Goal: Find contact information: Find contact information

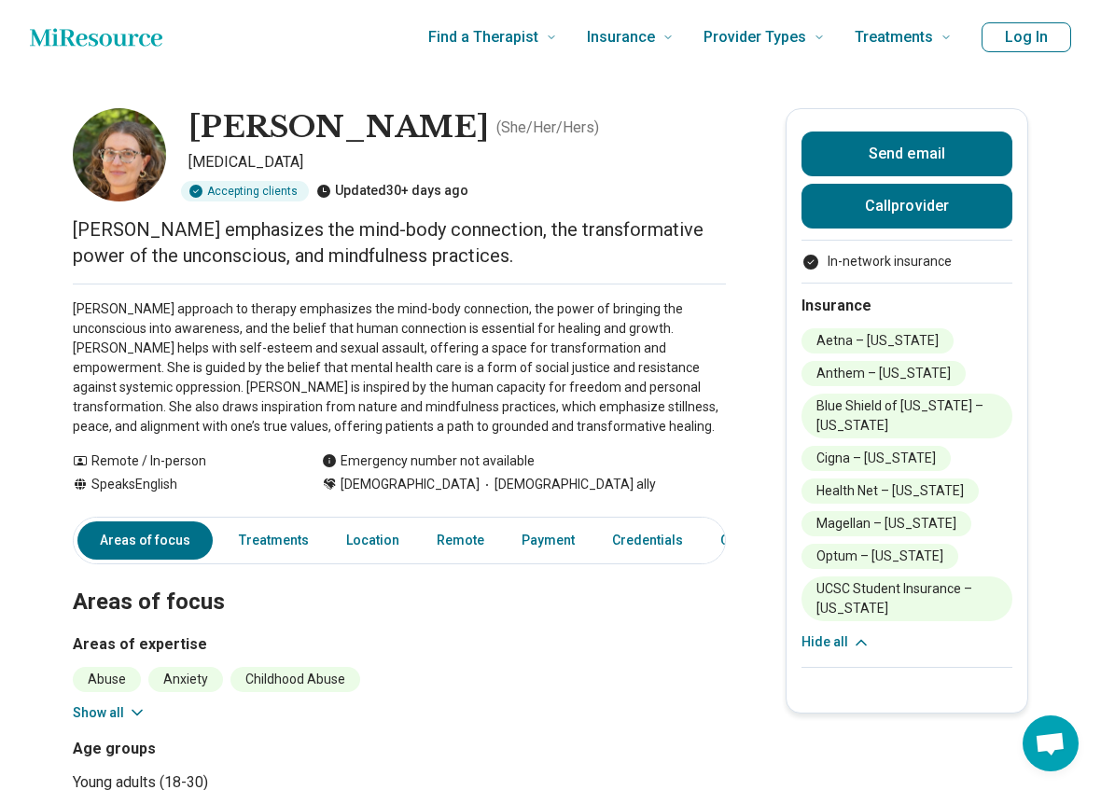
click at [120, 718] on button "Show all" at bounding box center [110, 713] width 74 height 20
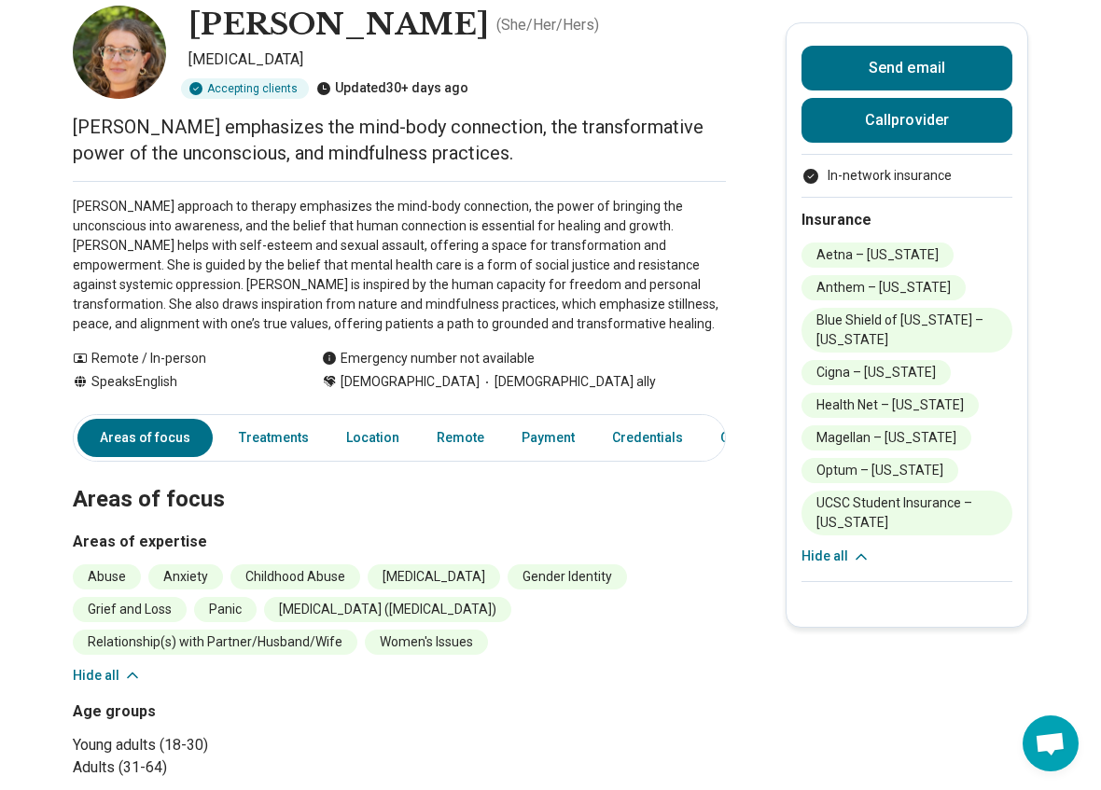
scroll to position [110, 0]
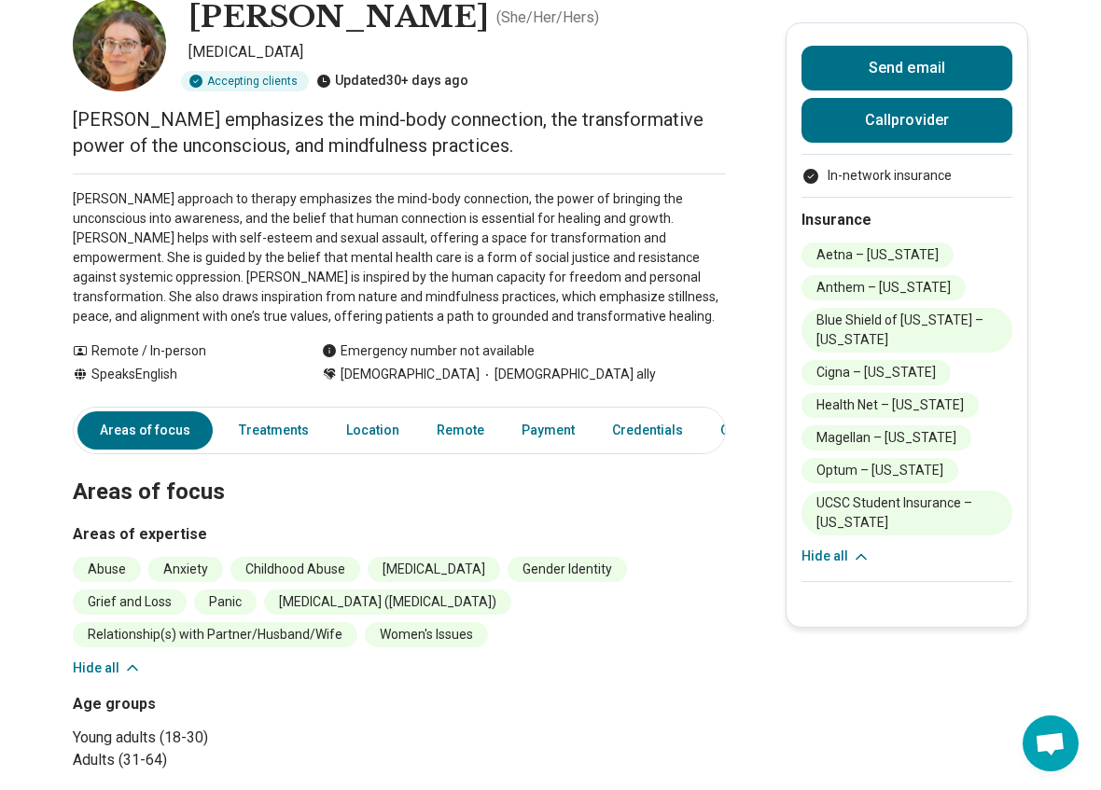
click at [132, 660] on icon at bounding box center [132, 668] width 19 height 19
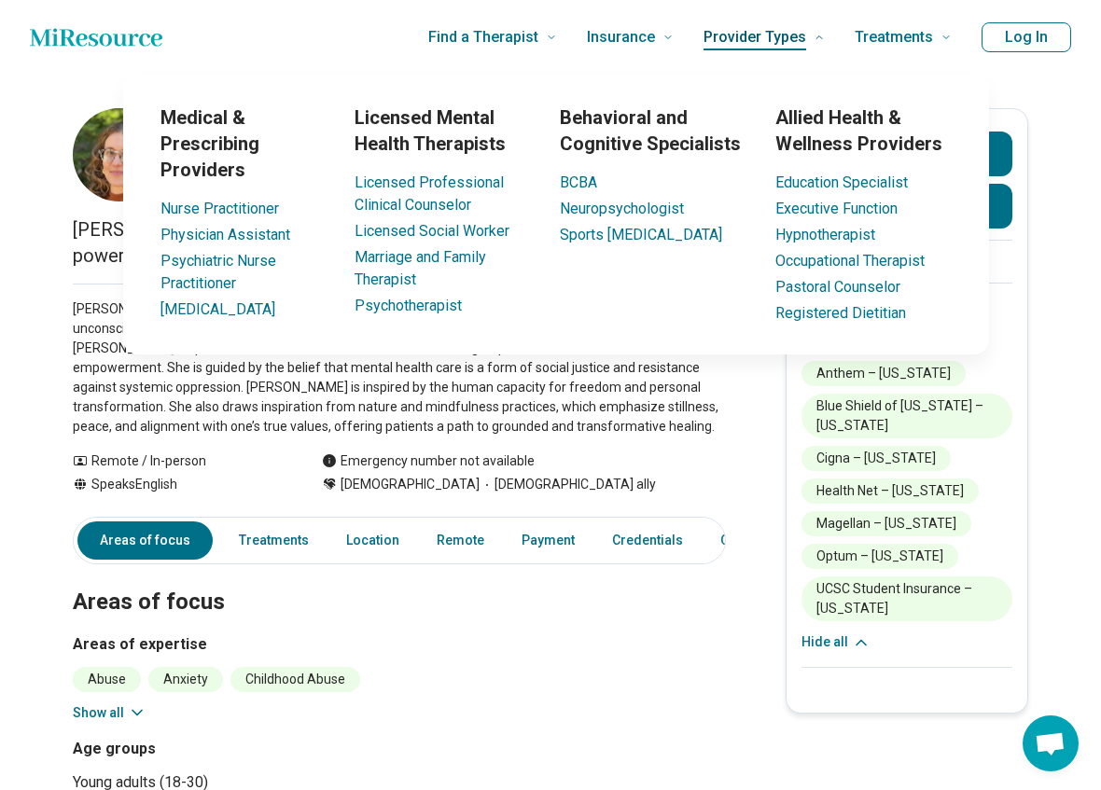
scroll to position [0, 0]
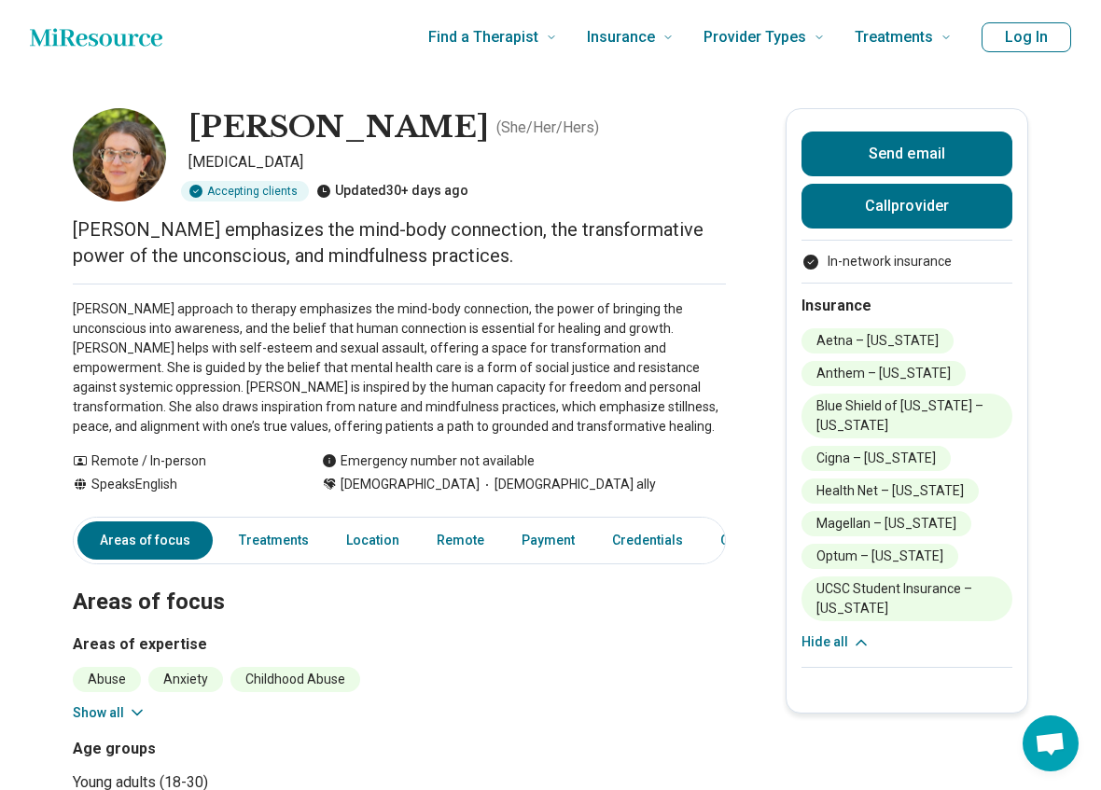
click at [1016, 37] on button "Log In" at bounding box center [1026, 37] width 90 height 30
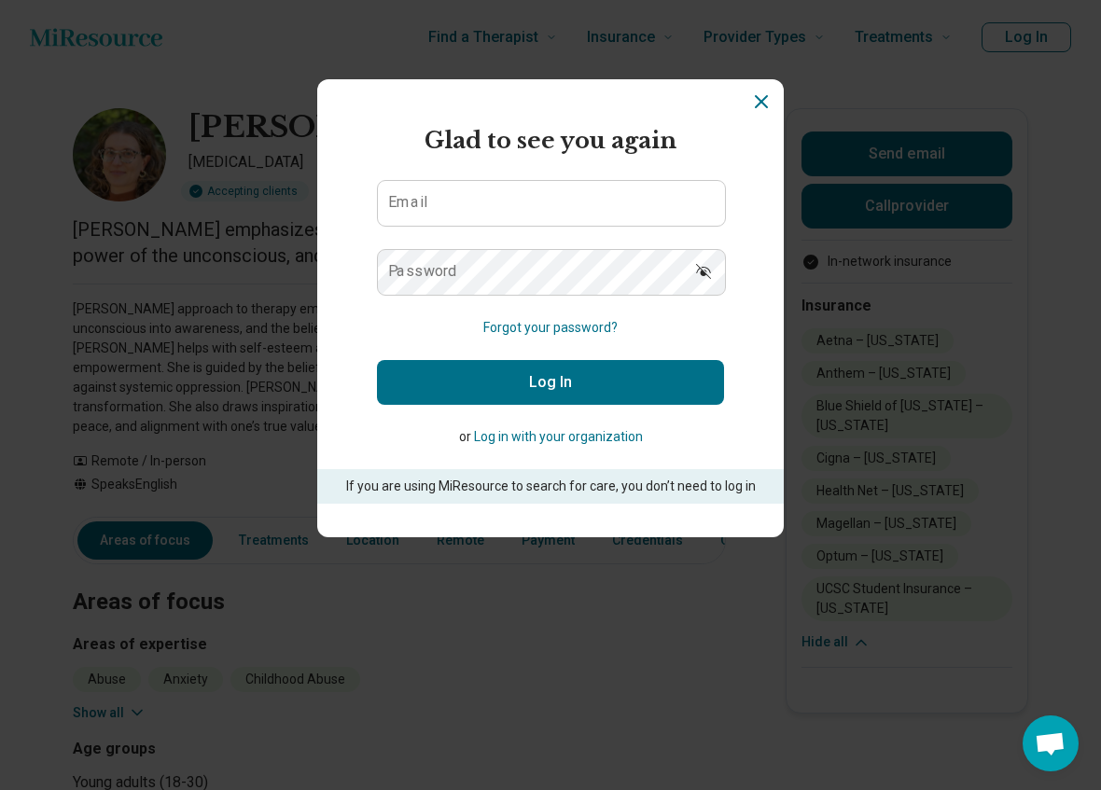
click at [517, 430] on button "Log in with your organization" at bounding box center [558, 437] width 169 height 20
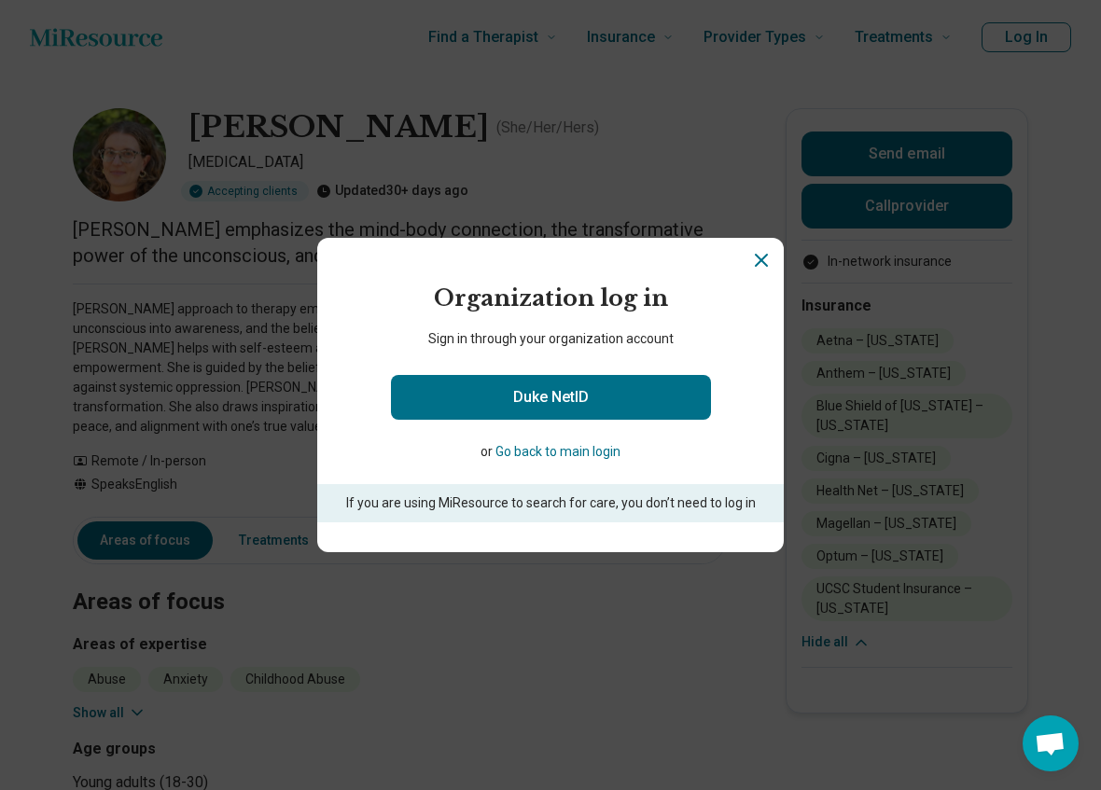
click at [589, 455] on button "Go back to main login" at bounding box center [557, 452] width 125 height 20
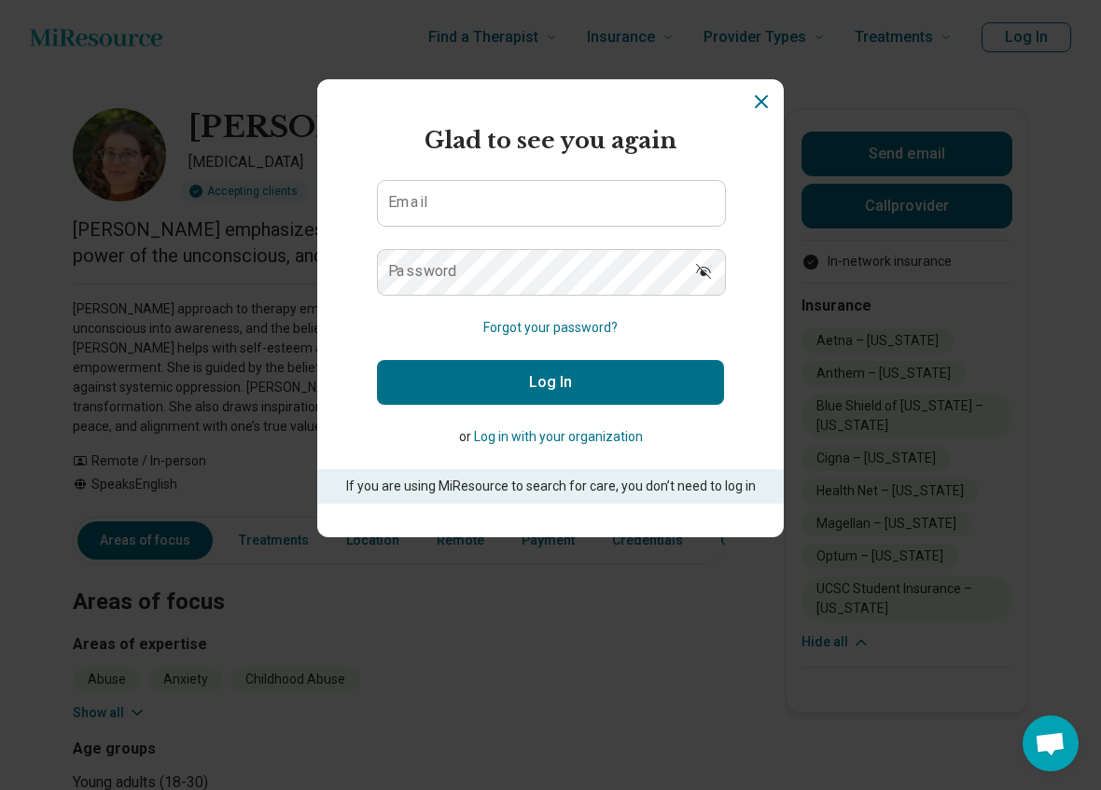
click at [769, 105] on icon "Dismiss" at bounding box center [761, 101] width 22 height 22
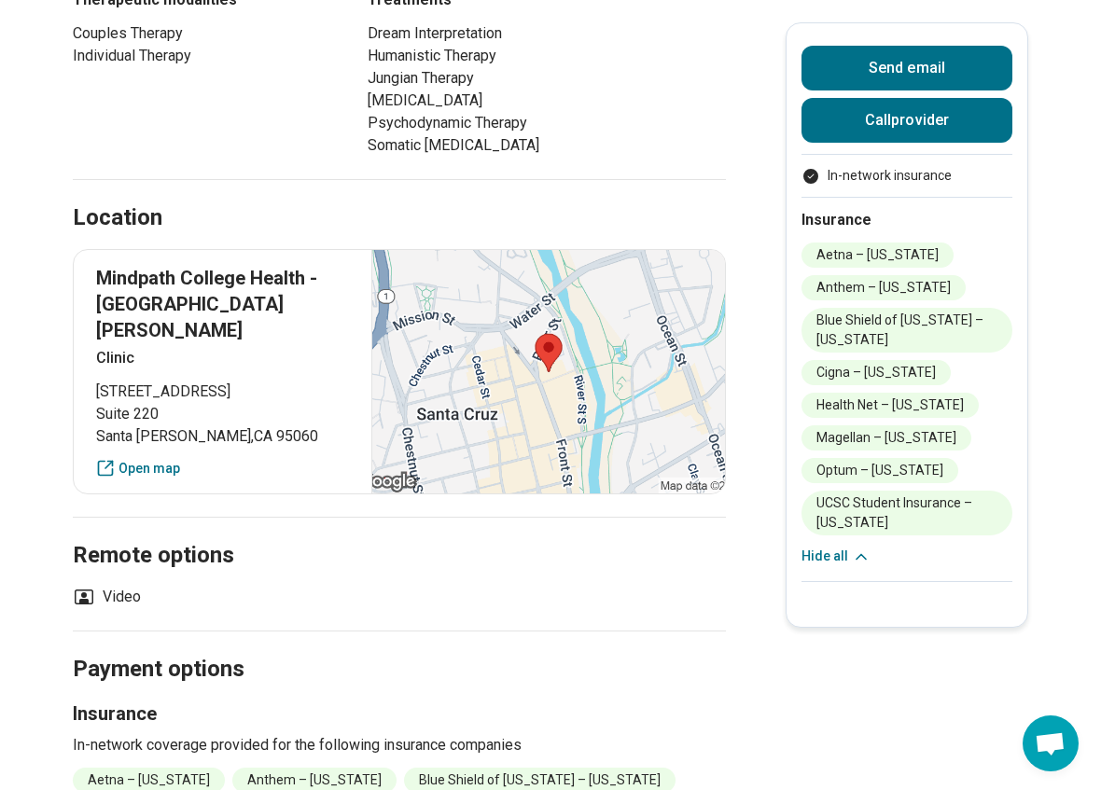
scroll to position [918, 0]
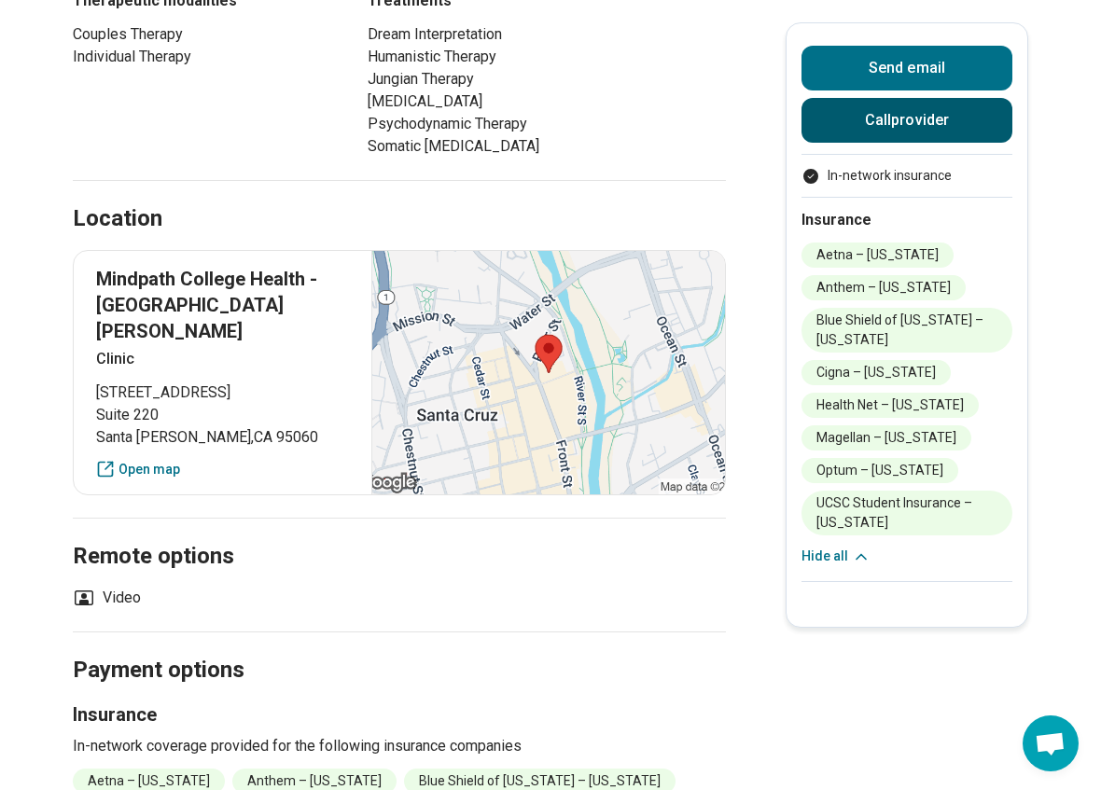
click at [857, 126] on button "Call provider" at bounding box center [906, 120] width 211 height 45
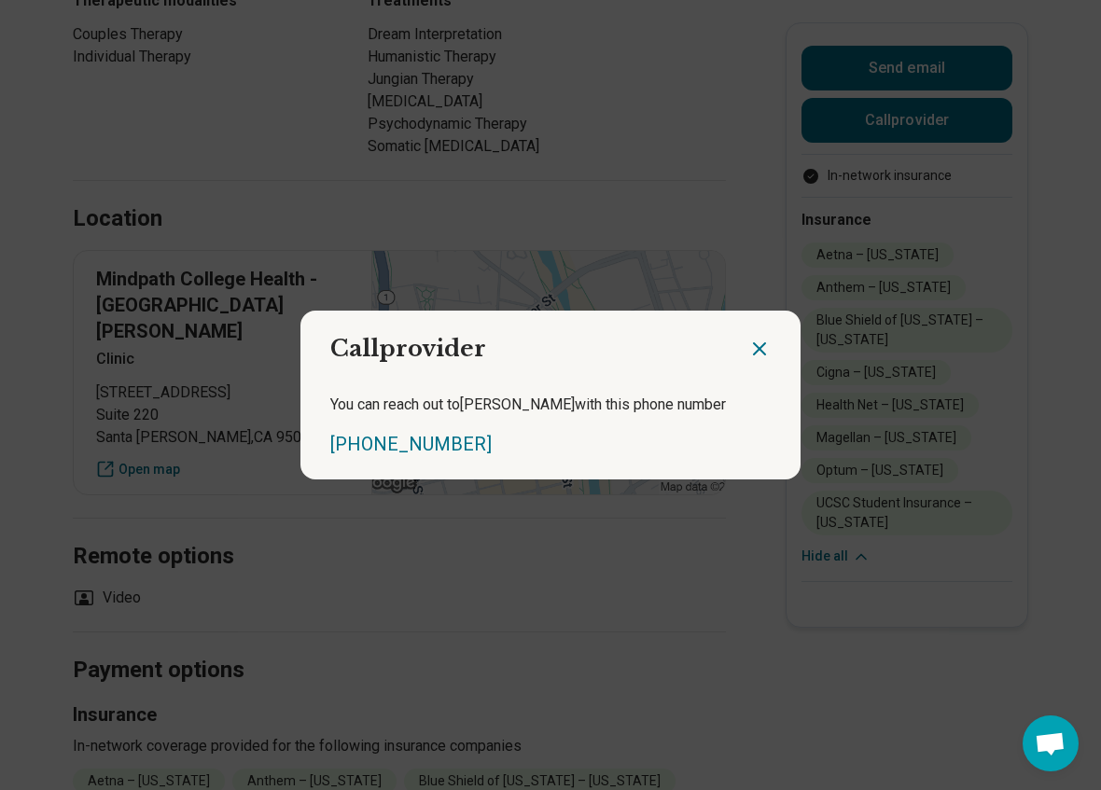
click at [766, 345] on icon "Close dialog" at bounding box center [759, 349] width 22 height 22
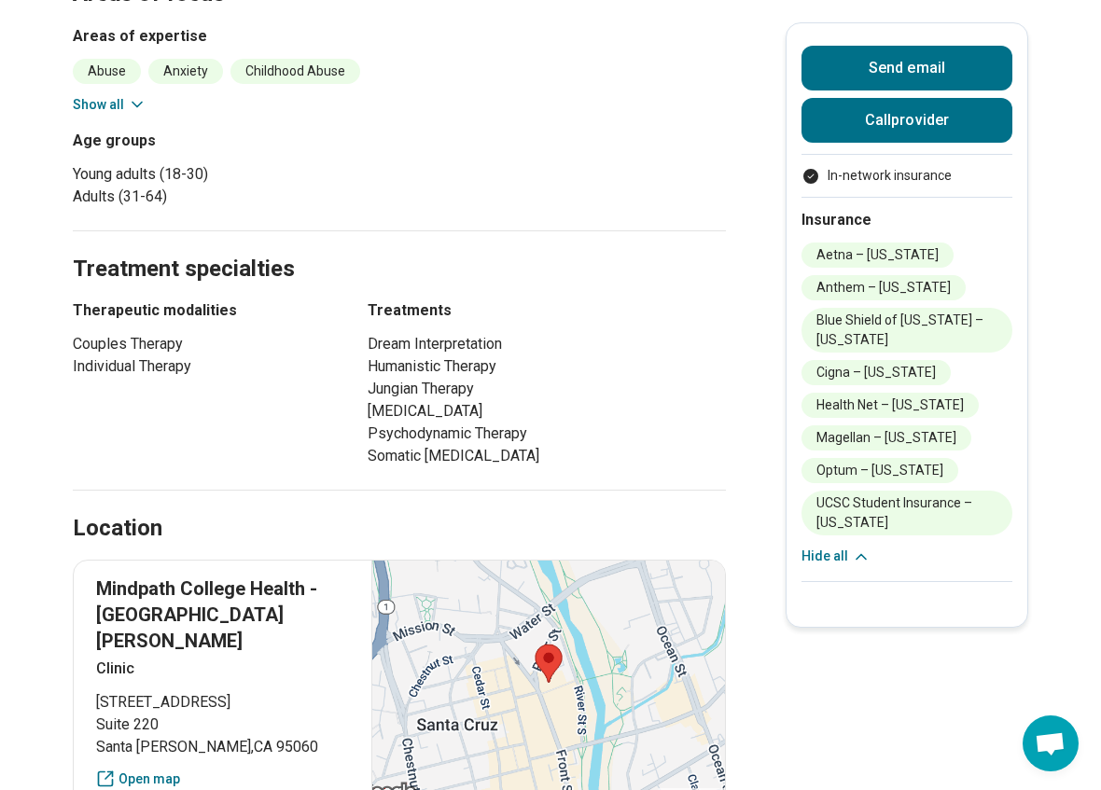
scroll to position [610, 0]
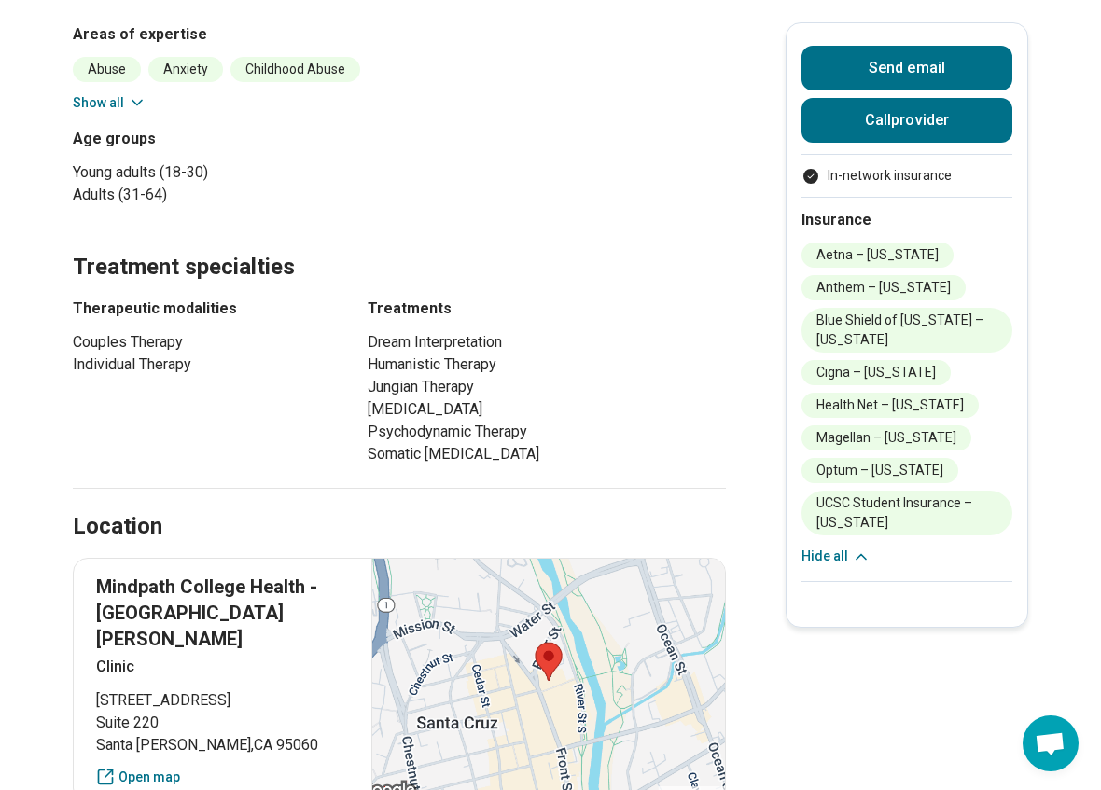
click at [856, 552] on icon at bounding box center [861, 557] width 19 height 19
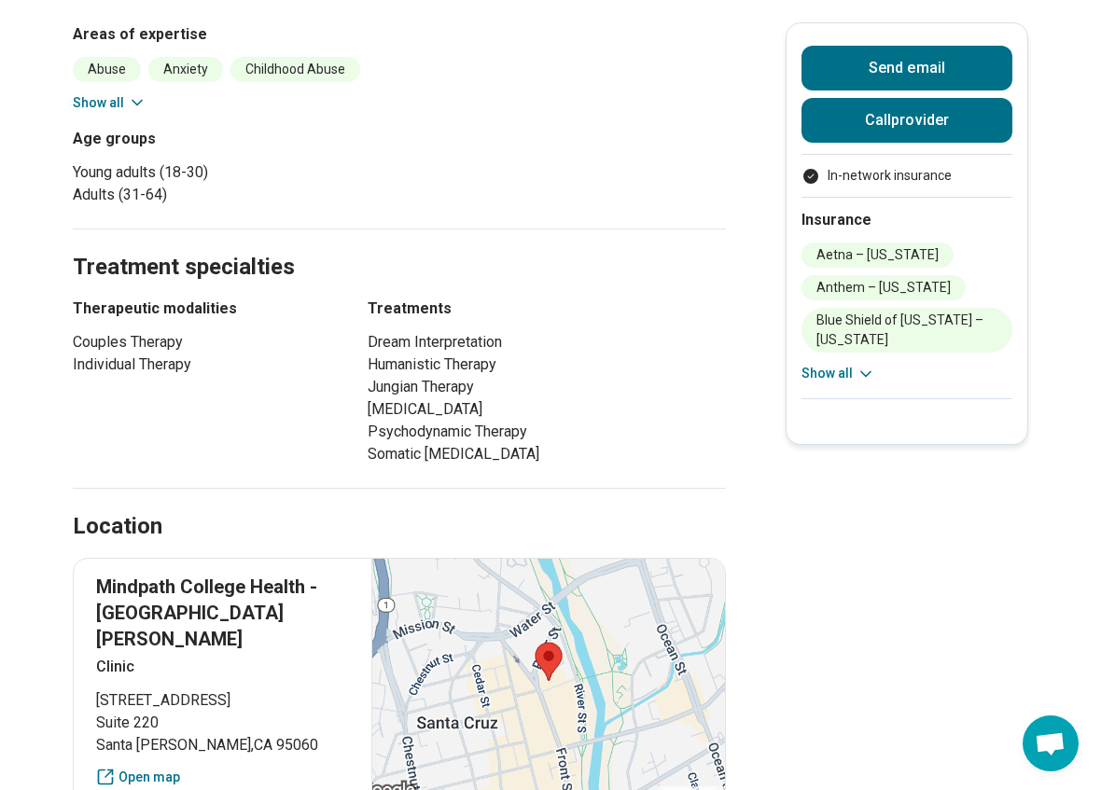
click at [856, 376] on icon at bounding box center [865, 374] width 19 height 19
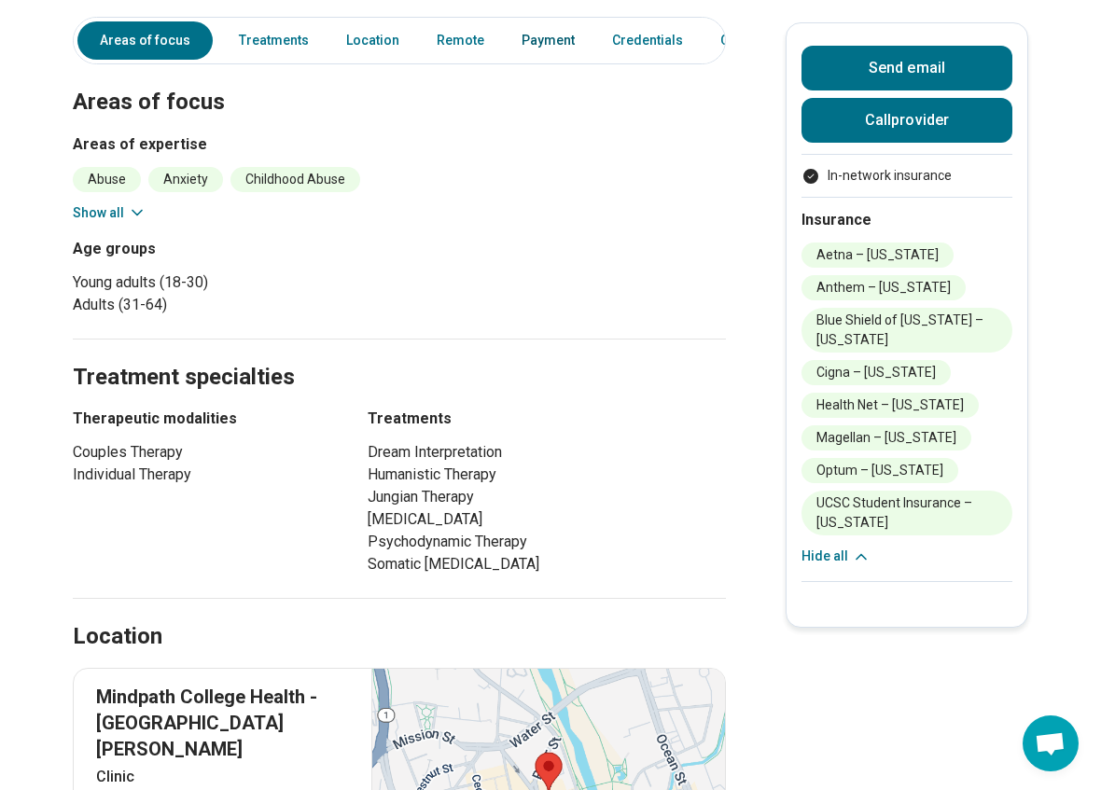
scroll to position [502, 0]
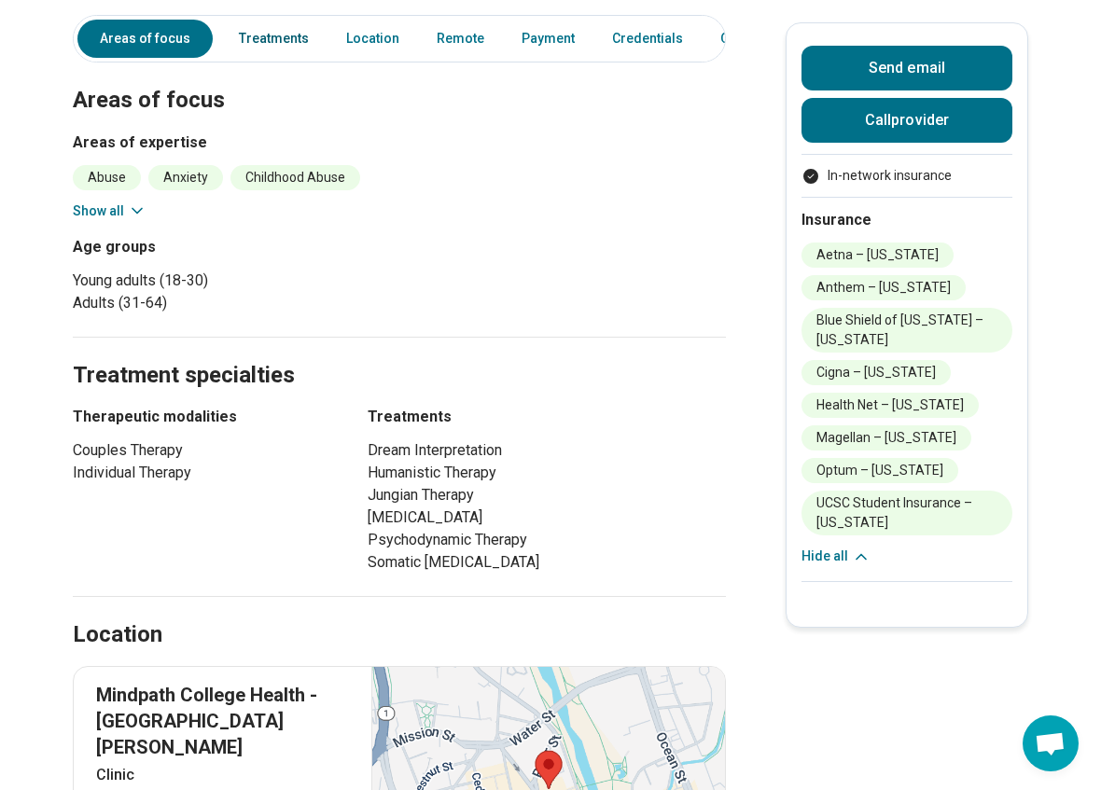
click at [275, 45] on link "Treatments" at bounding box center [274, 39] width 92 height 38
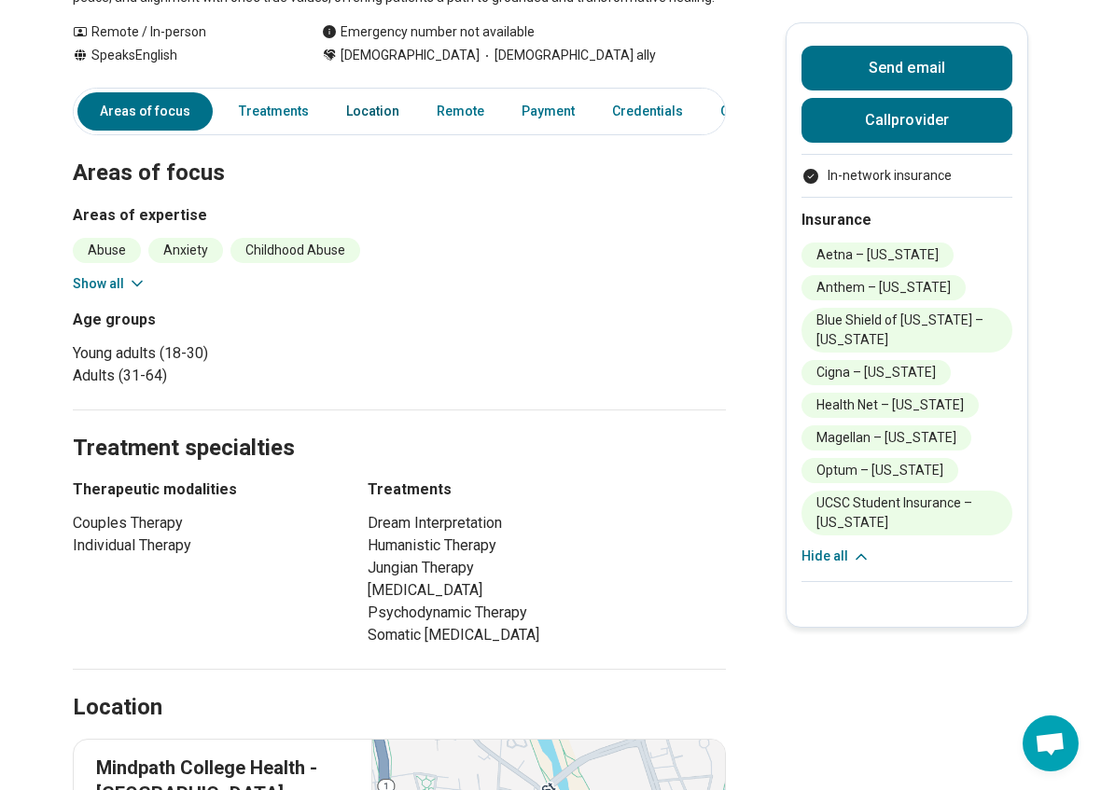
click at [366, 114] on link "Location" at bounding box center [373, 111] width 76 height 38
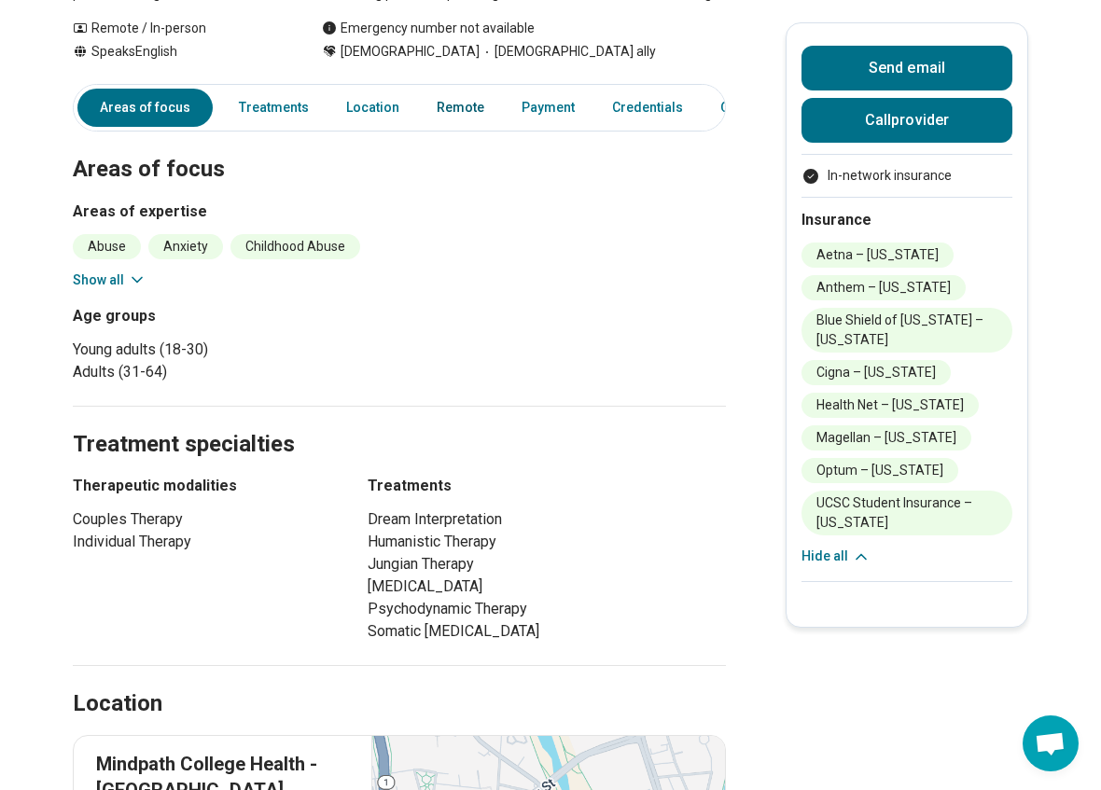
click at [453, 110] on link "Remote" at bounding box center [460, 108] width 70 height 38
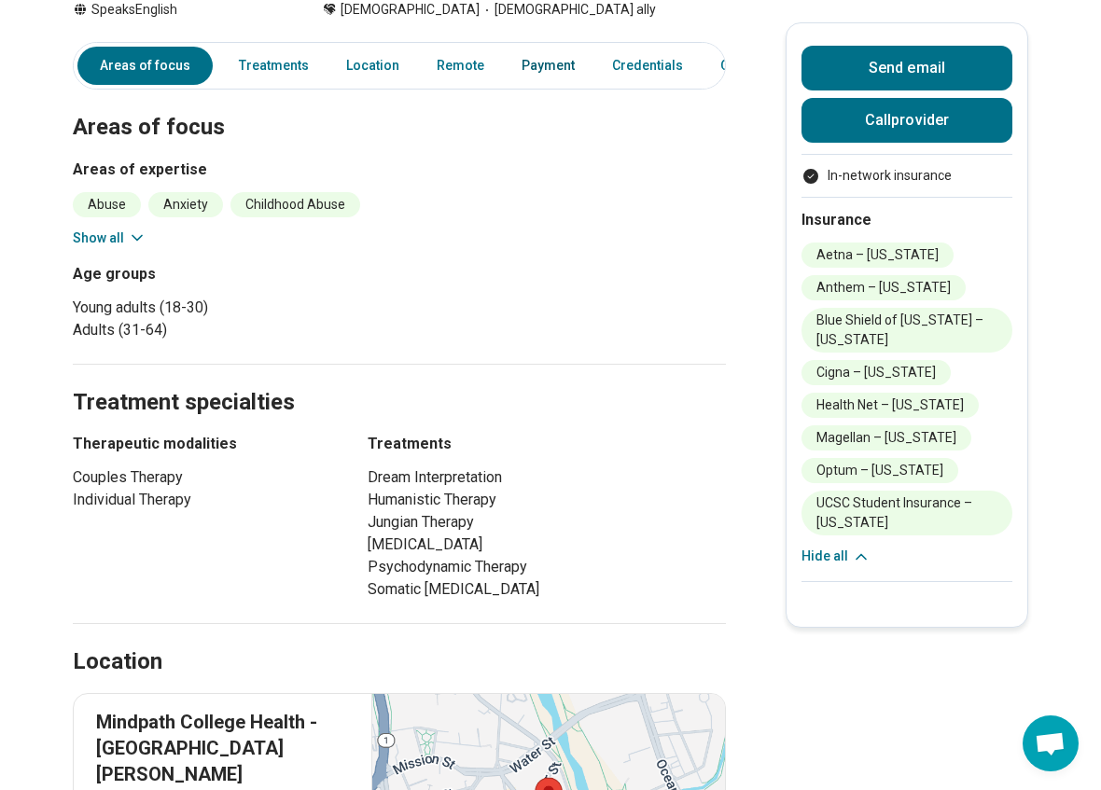
click at [531, 81] on link "Payment" at bounding box center [548, 66] width 76 height 38
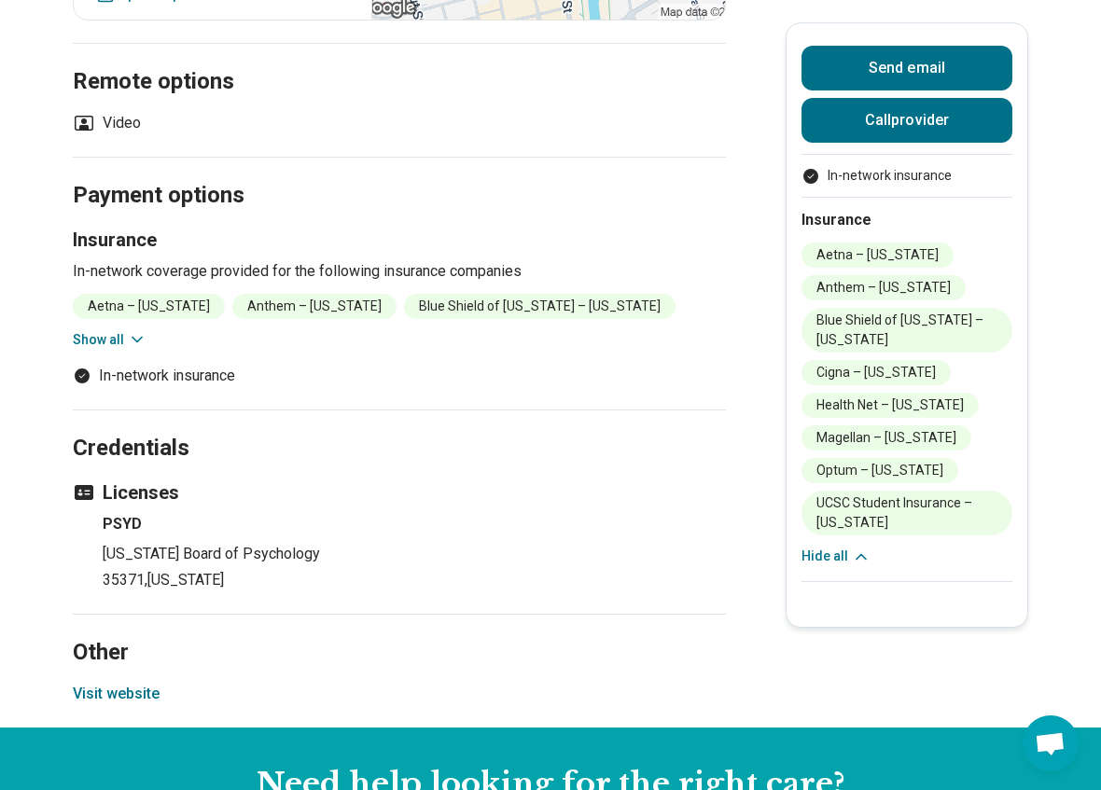
scroll to position [1396, 0]
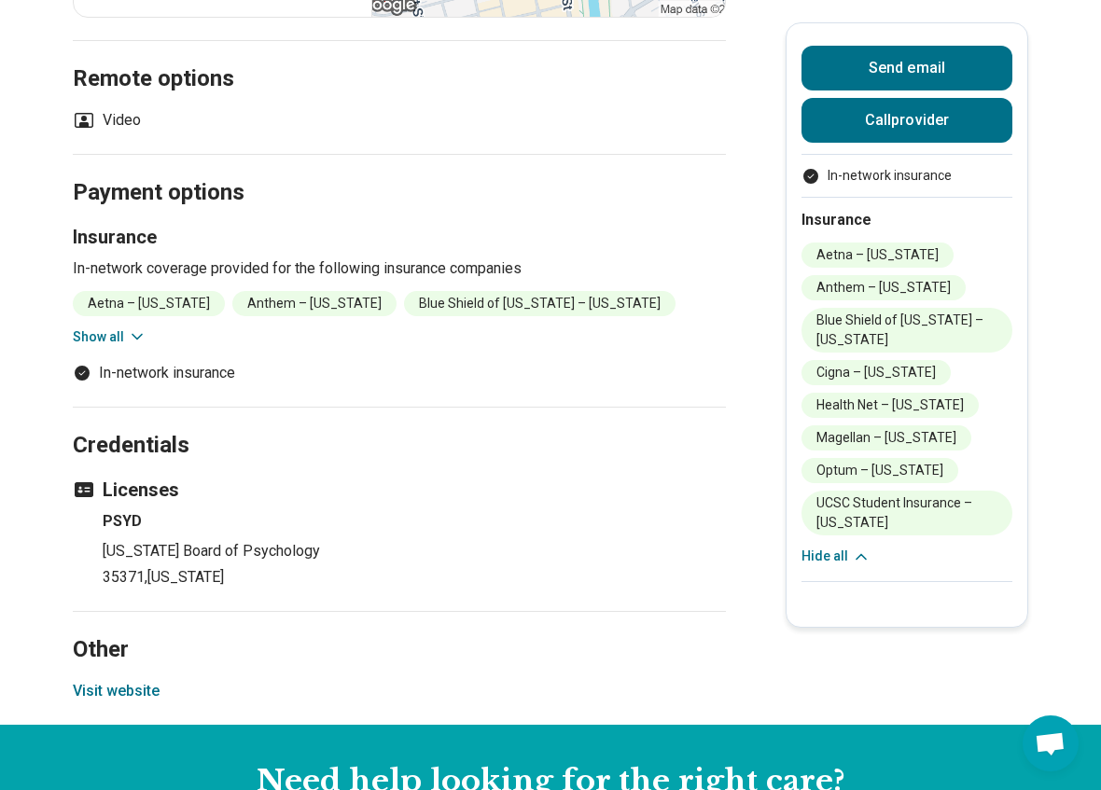
click at [128, 327] on icon at bounding box center [137, 336] width 19 height 19
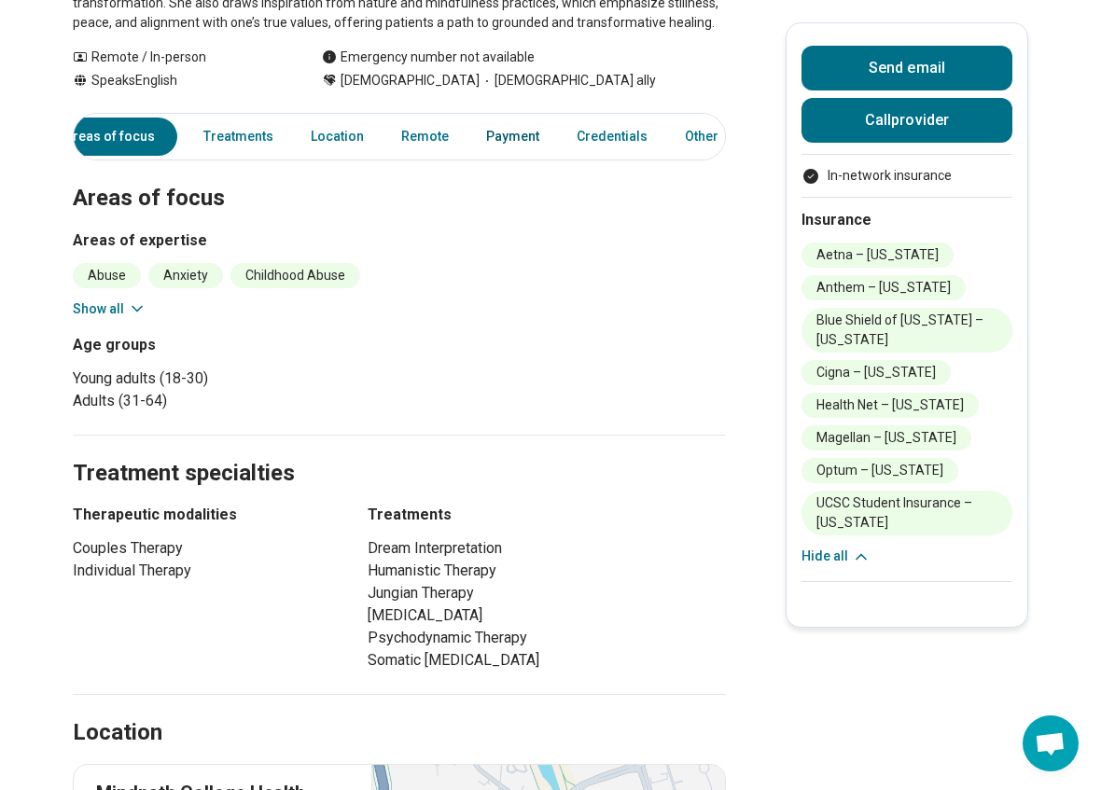
scroll to position [0, 35]
click at [690, 133] on link "Other" at bounding box center [707, 137] width 67 height 38
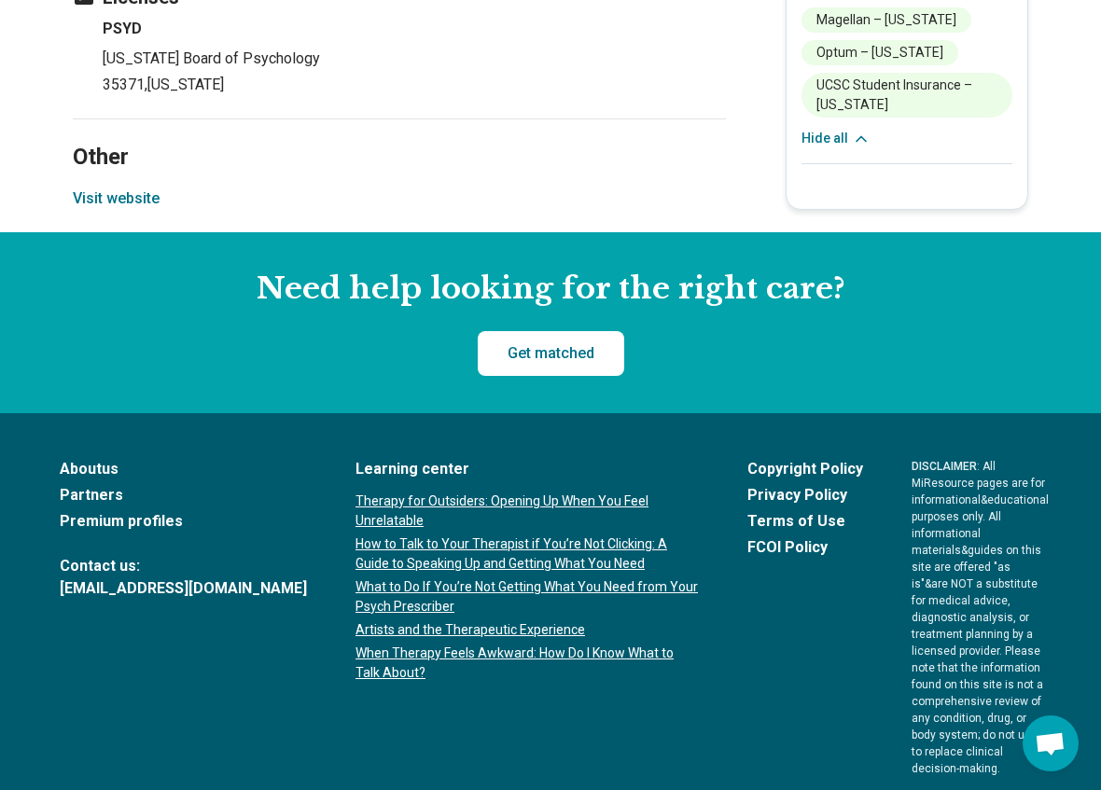
scroll to position [1954, 0]
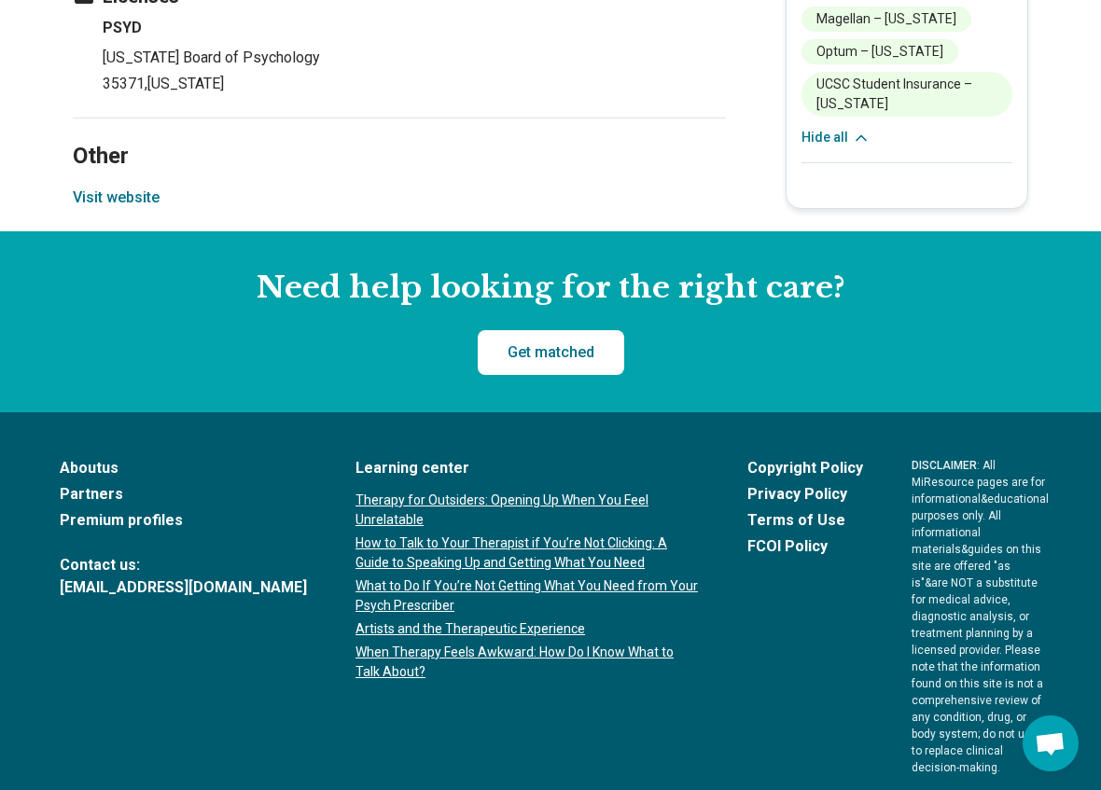
click at [125, 187] on button "Visit website" at bounding box center [116, 198] width 87 height 22
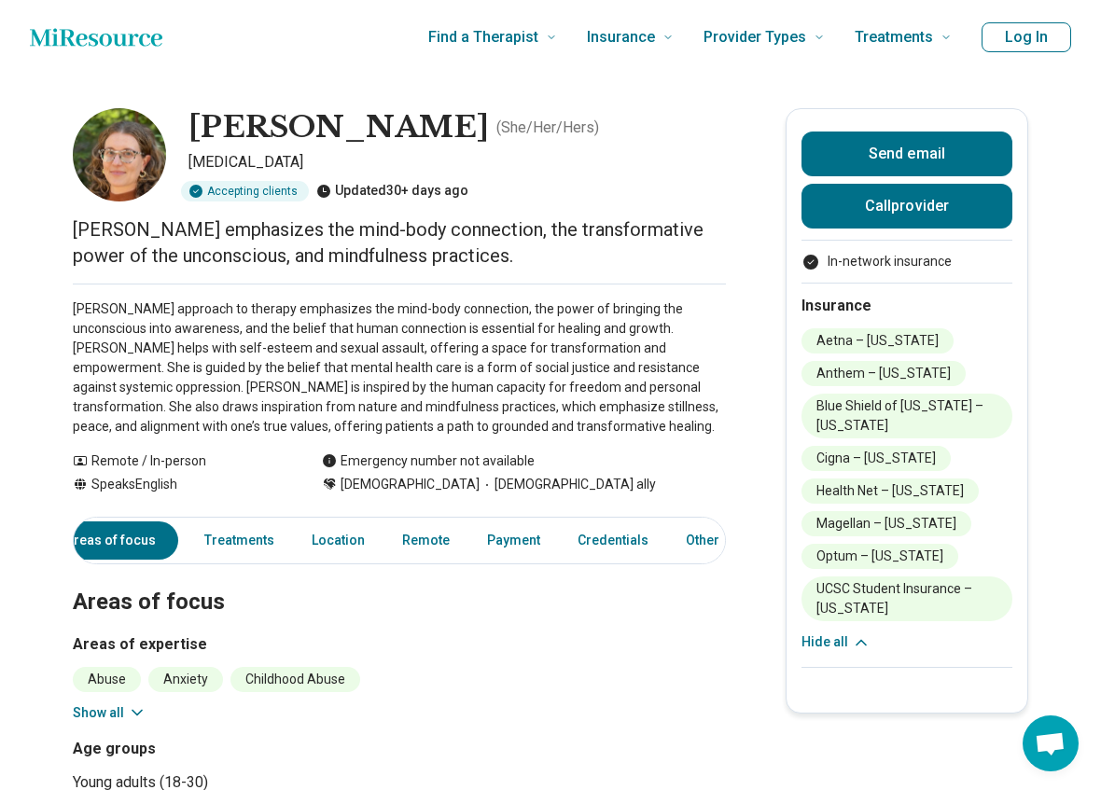
scroll to position [0, 0]
